Goal: Information Seeking & Learning: Find specific fact

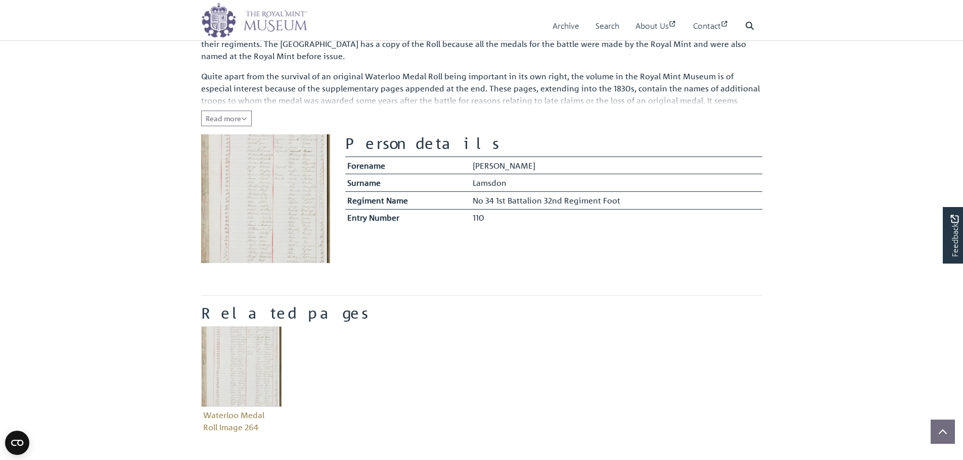
scroll to position [152, 0]
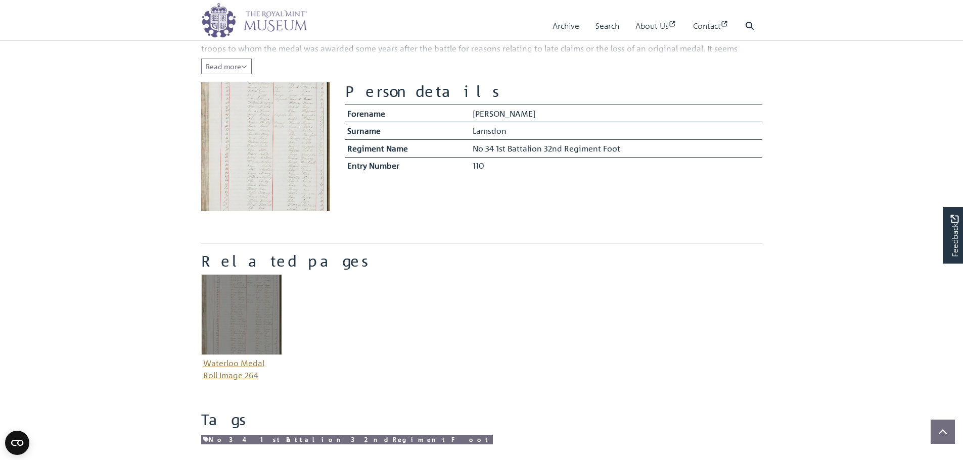
click at [259, 361] on figure "Waterloo Medal Roll Image 264" at bounding box center [241, 328] width 81 height 109
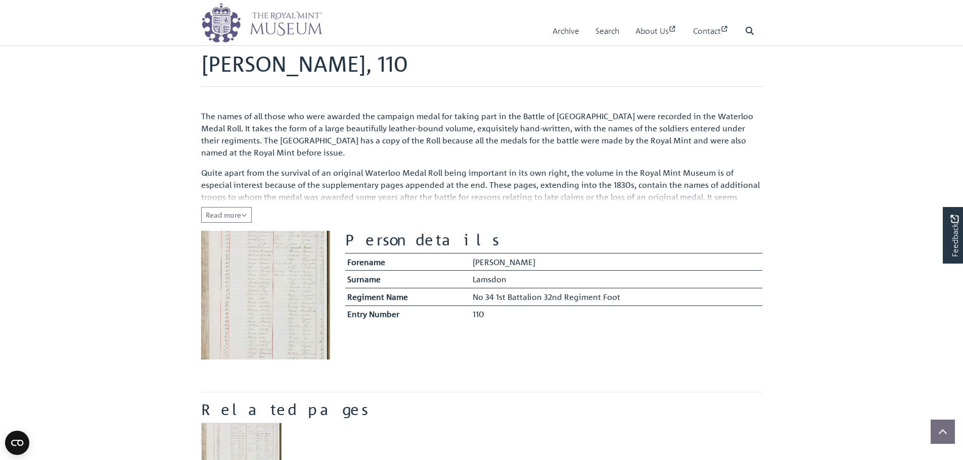
scroll to position [0, 0]
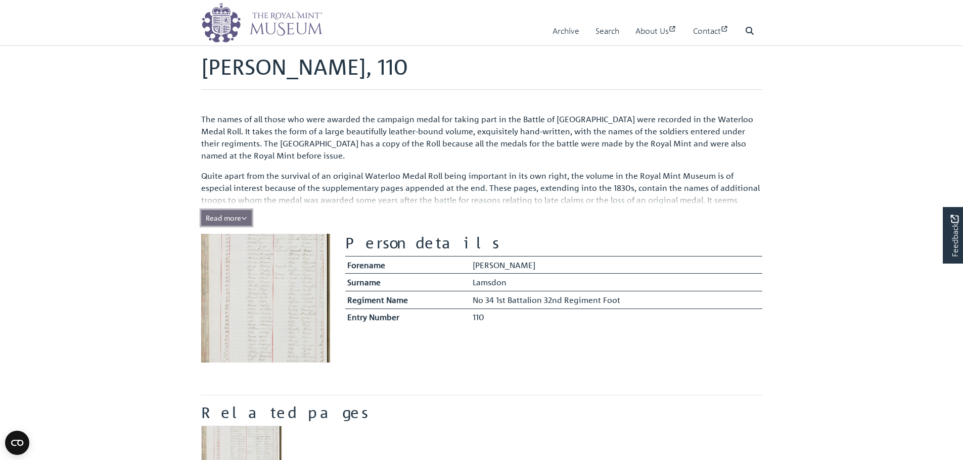
click at [221, 220] on span "Read more" at bounding box center [226, 217] width 41 height 9
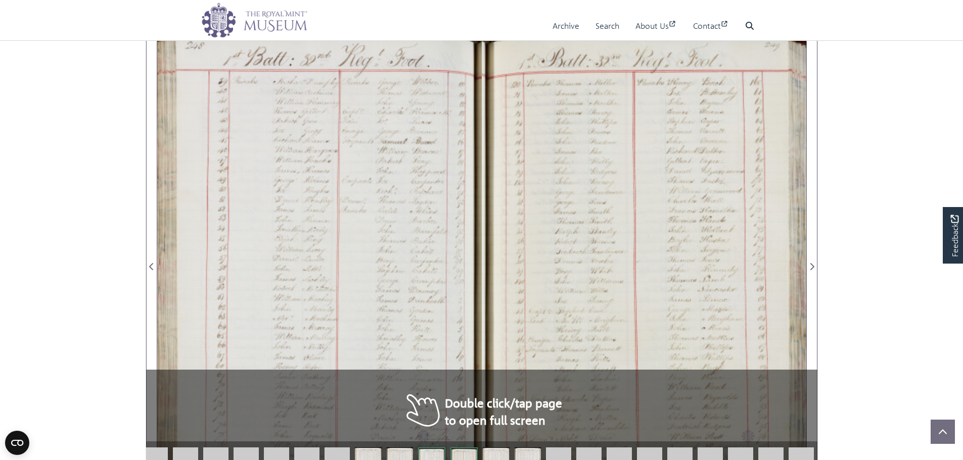
scroll to position [606, 0]
click at [350, 153] on div at bounding box center [319, 260] width 324 height 462
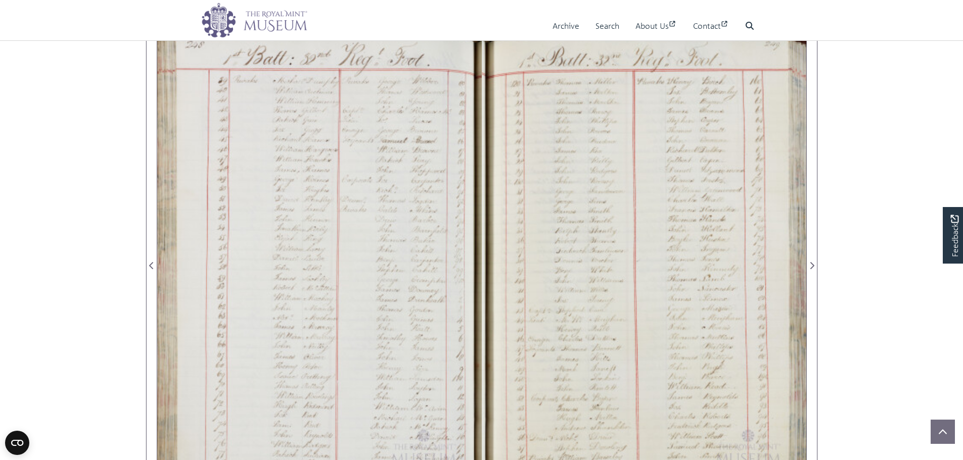
click at [390, 186] on div at bounding box center [319, 260] width 324 height 462
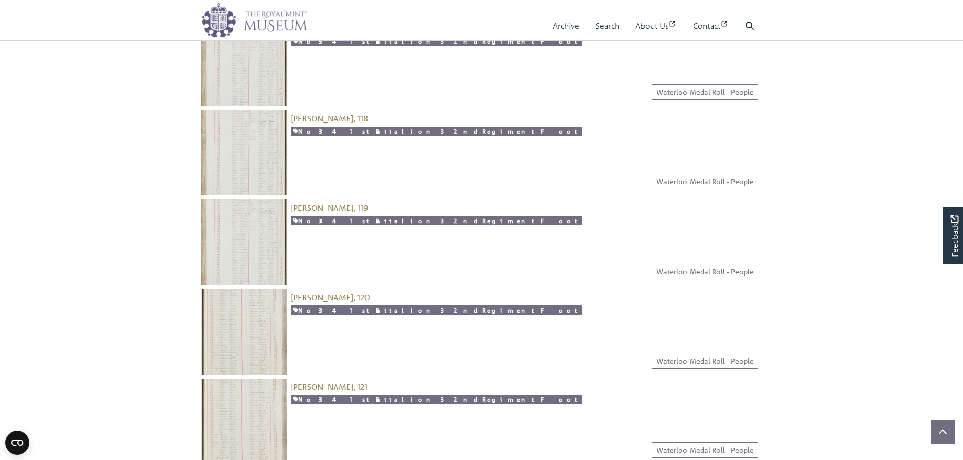
scroll to position [1112, 0]
